Goal: Task Accomplishment & Management: Manage account settings

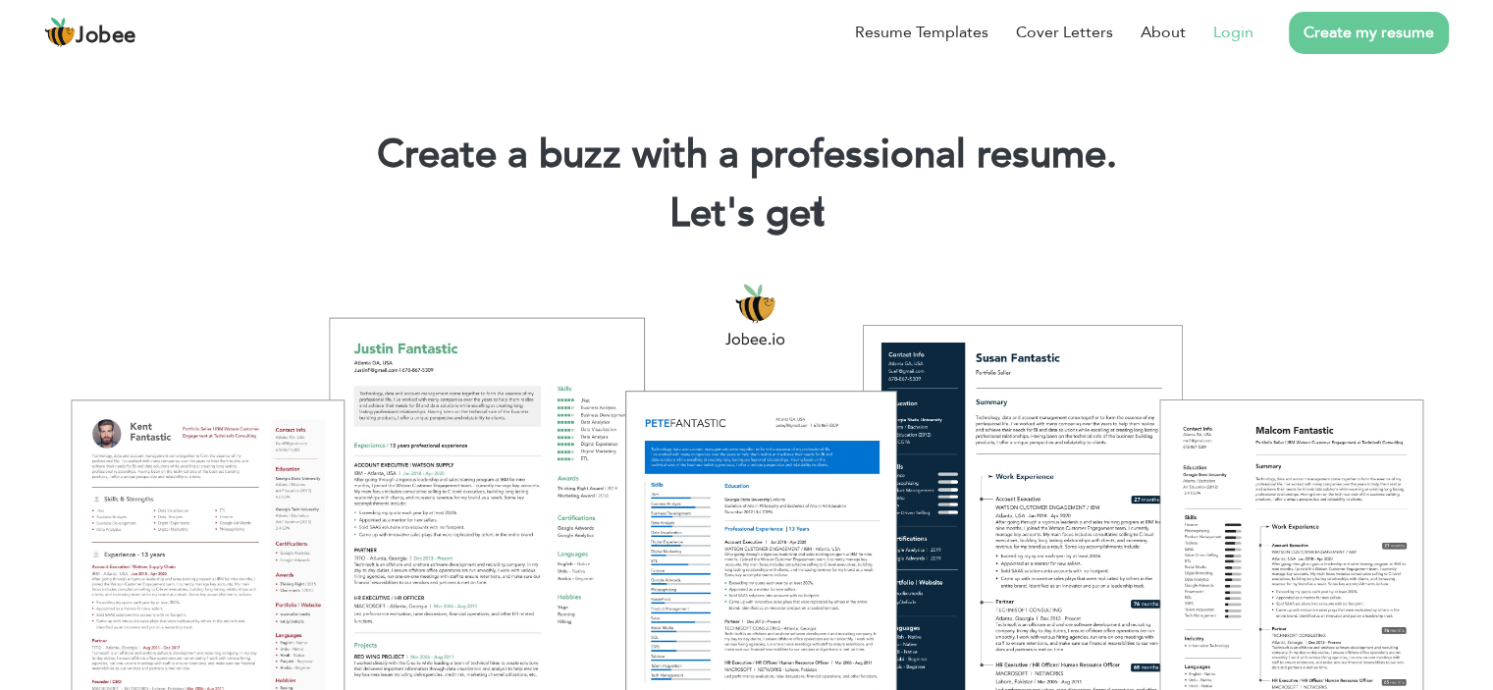
click at [1232, 38] on link "Login" at bounding box center [1234, 33] width 40 height 24
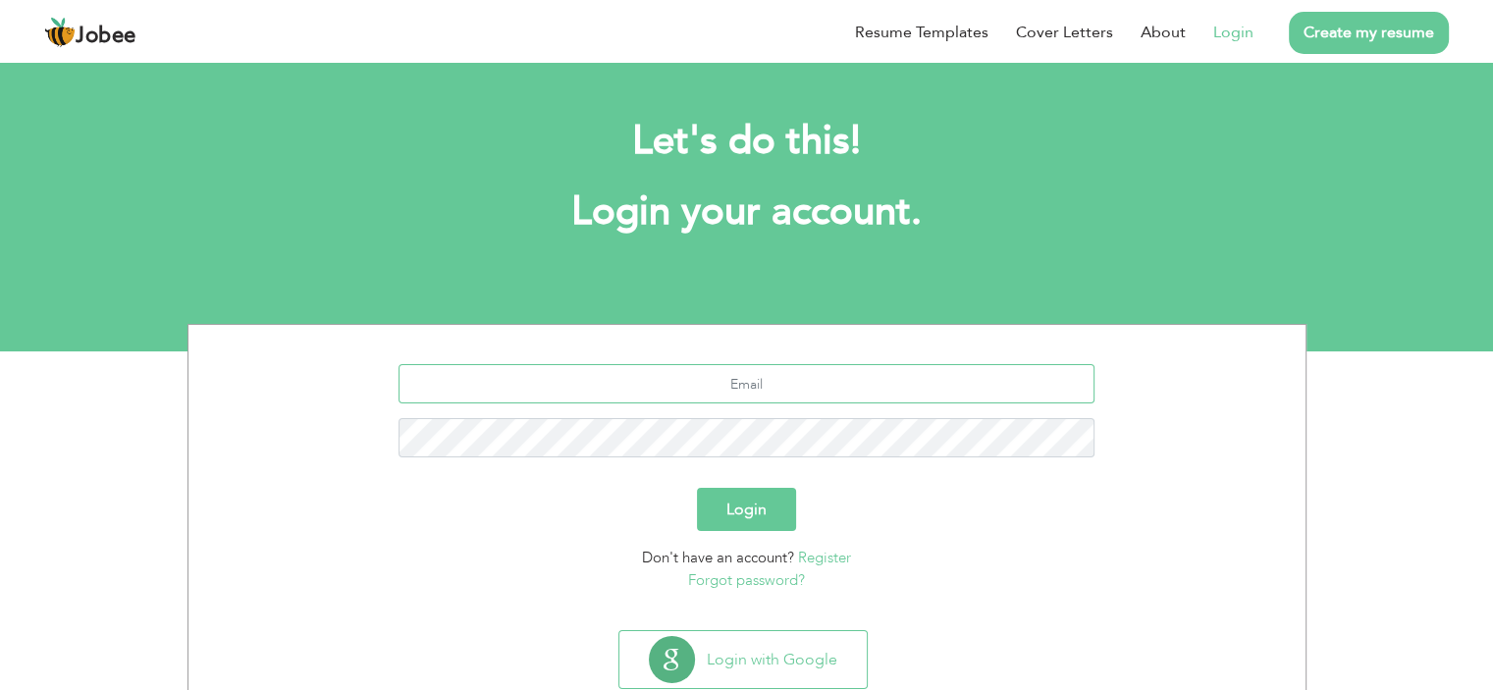
click at [635, 380] on input "text" at bounding box center [747, 383] width 696 height 39
type input "[EMAIL_ADDRESS][DOMAIN_NAME]"
click at [742, 513] on button "Login" at bounding box center [746, 509] width 99 height 43
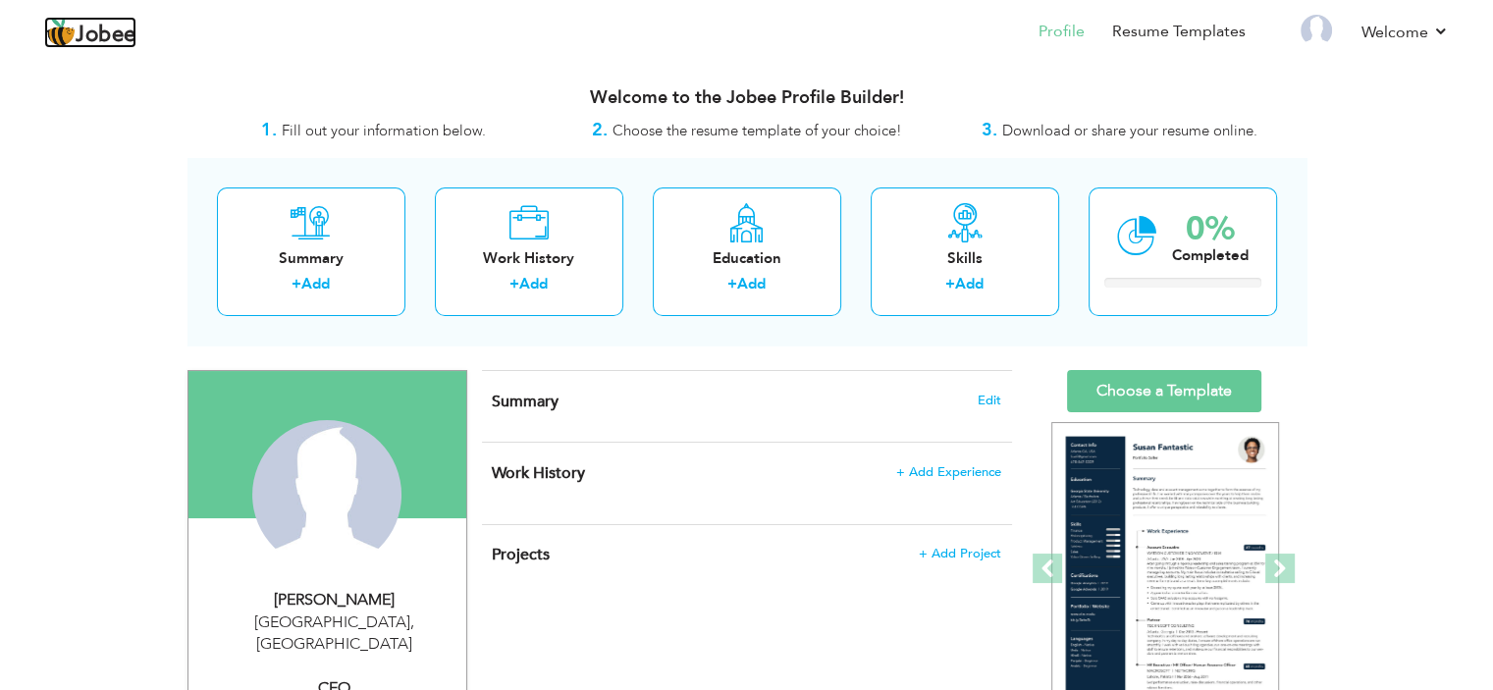
click at [54, 29] on img at bounding box center [59, 32] width 31 height 31
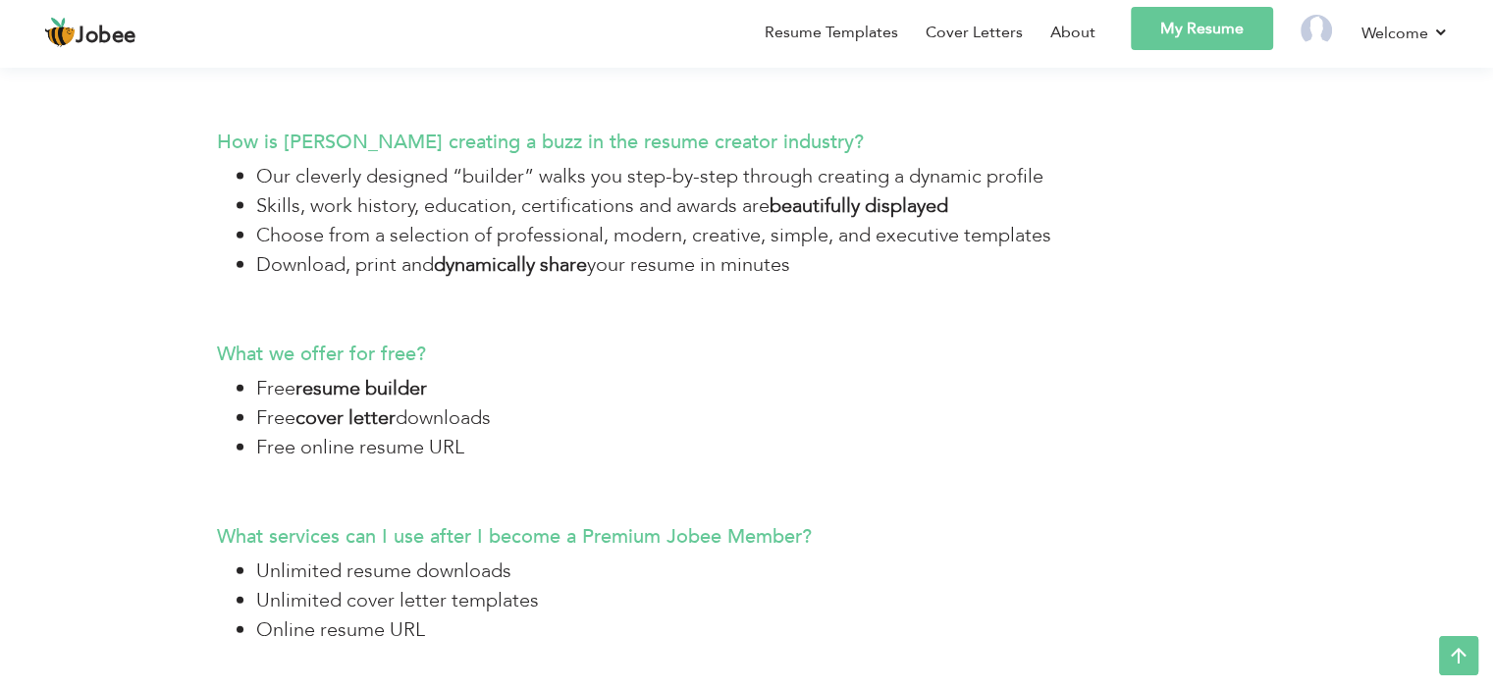
scroll to position [5037, 0]
